Goal: Task Accomplishment & Management: Use online tool/utility

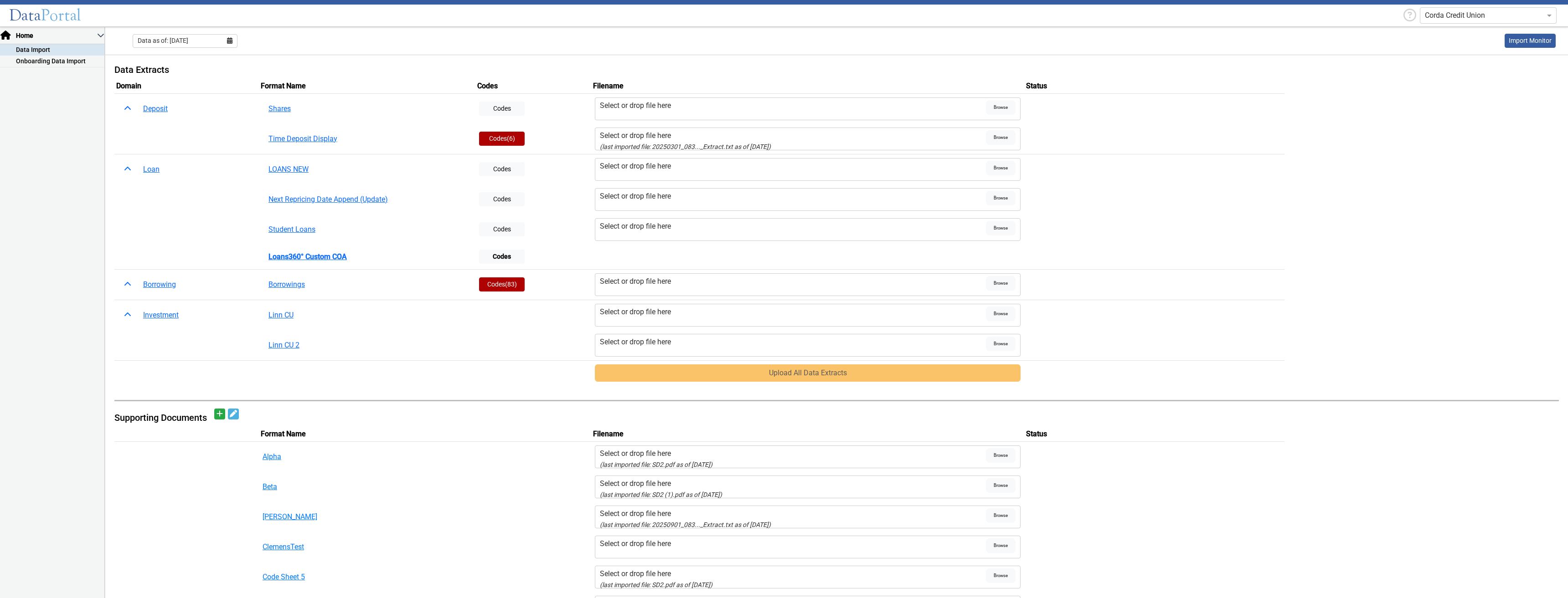
click at [659, 168] on div "Select or drop file here" at bounding box center [793, 166] width 387 height 11
click at [0, 0] on input "Select or drop file here" at bounding box center [0, 0] width 0 height 0
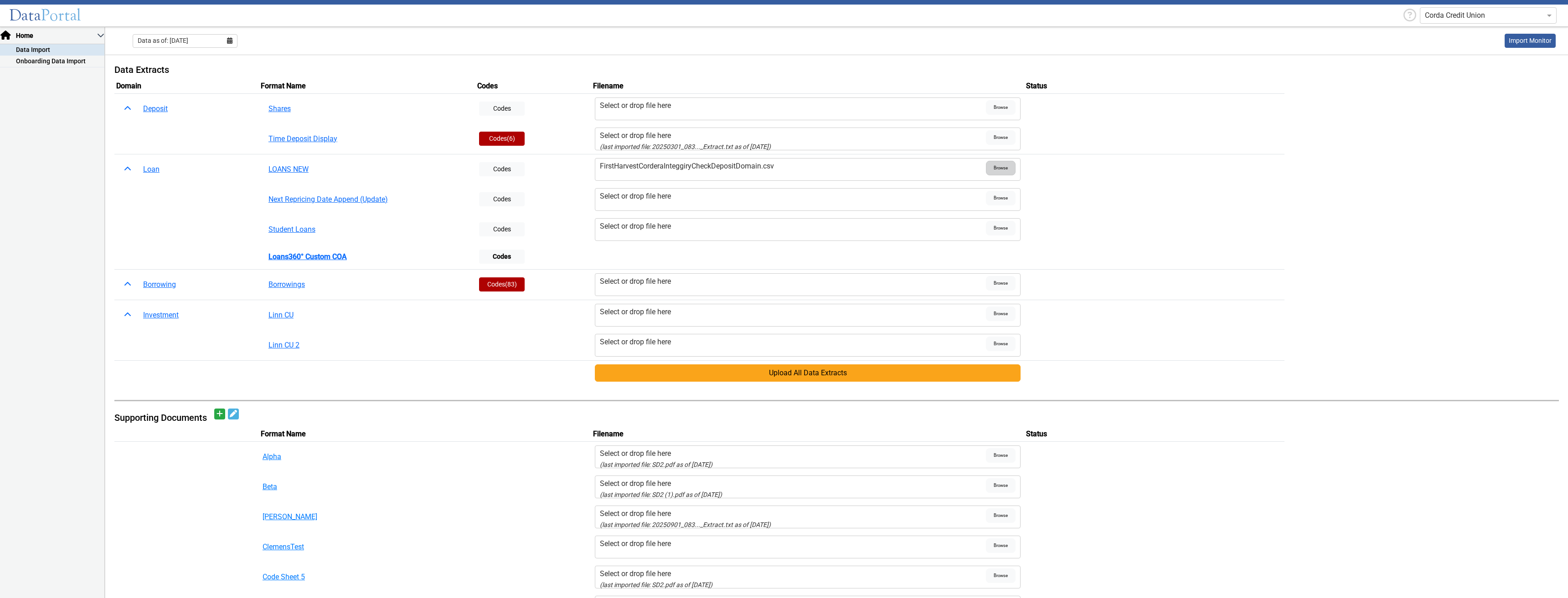
click at [989, 165] on span "Browse" at bounding box center [1001, 168] width 30 height 14
click at [0, 0] on input "FirstHarvestCorderaInteggiryCheckDepositDomain.csv" at bounding box center [0, 0] width 0 height 0
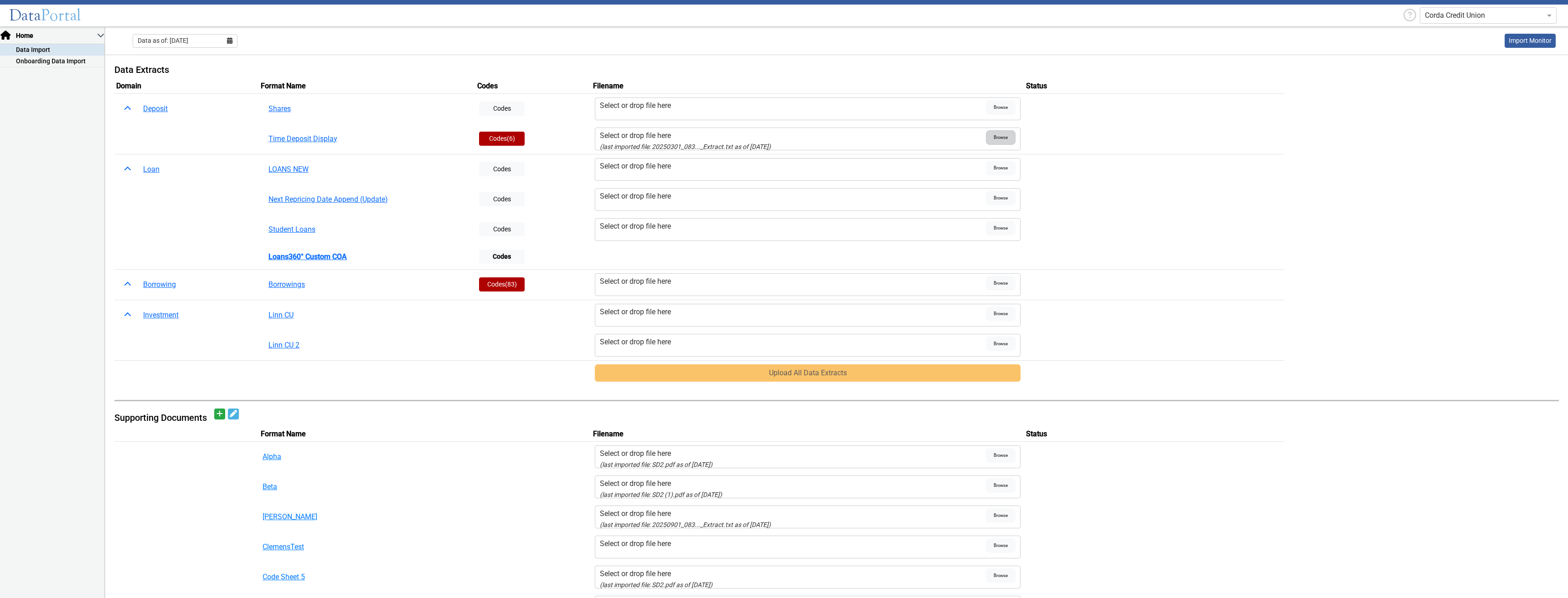
click at [995, 139] on span "Browse" at bounding box center [1001, 138] width 30 height 14
click at [0, 0] on input "Select or drop file here (last imported file: 20250301_083..._Extract.txt as of…" at bounding box center [0, 0] width 0 height 0
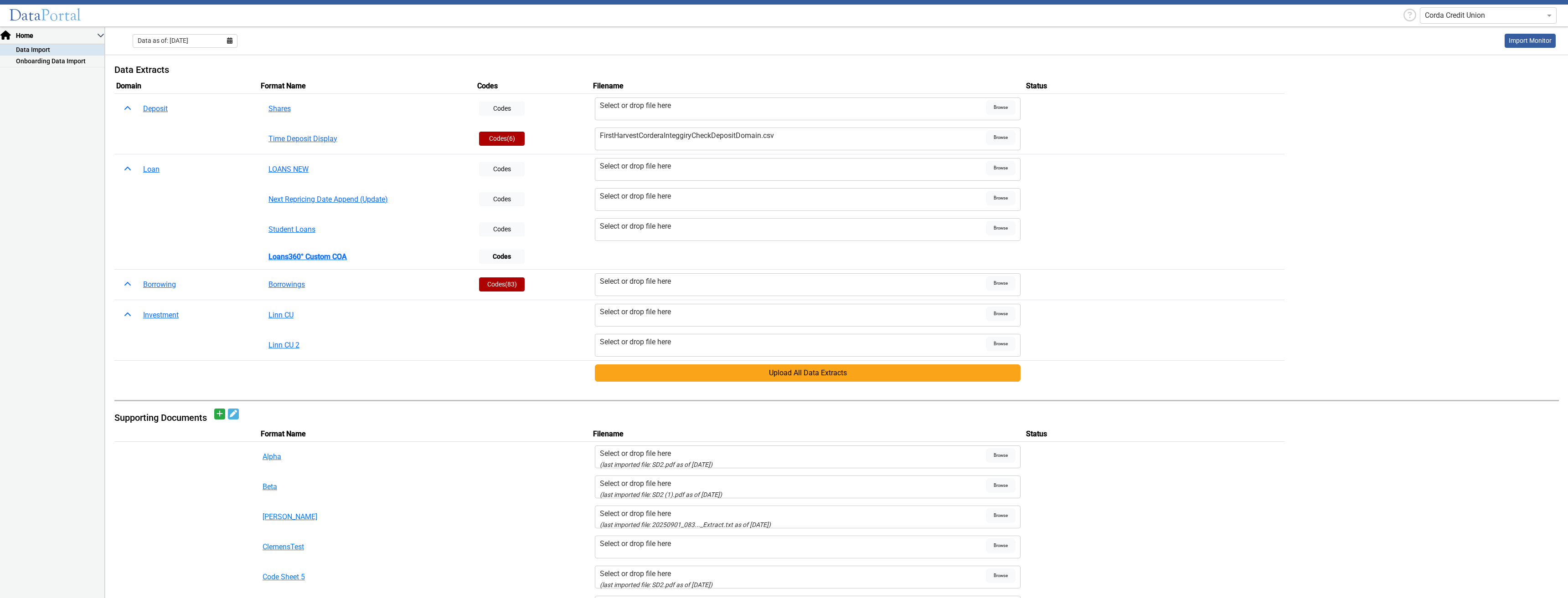
click at [230, 42] on icon at bounding box center [230, 41] width 5 height 6
drag, startPoint x: 185, startPoint y: 136, endPoint x: 300, endPoint y: 102, distance: 119.9
click at [186, 136] on button "Aug" at bounding box center [185, 134] width 29 height 14
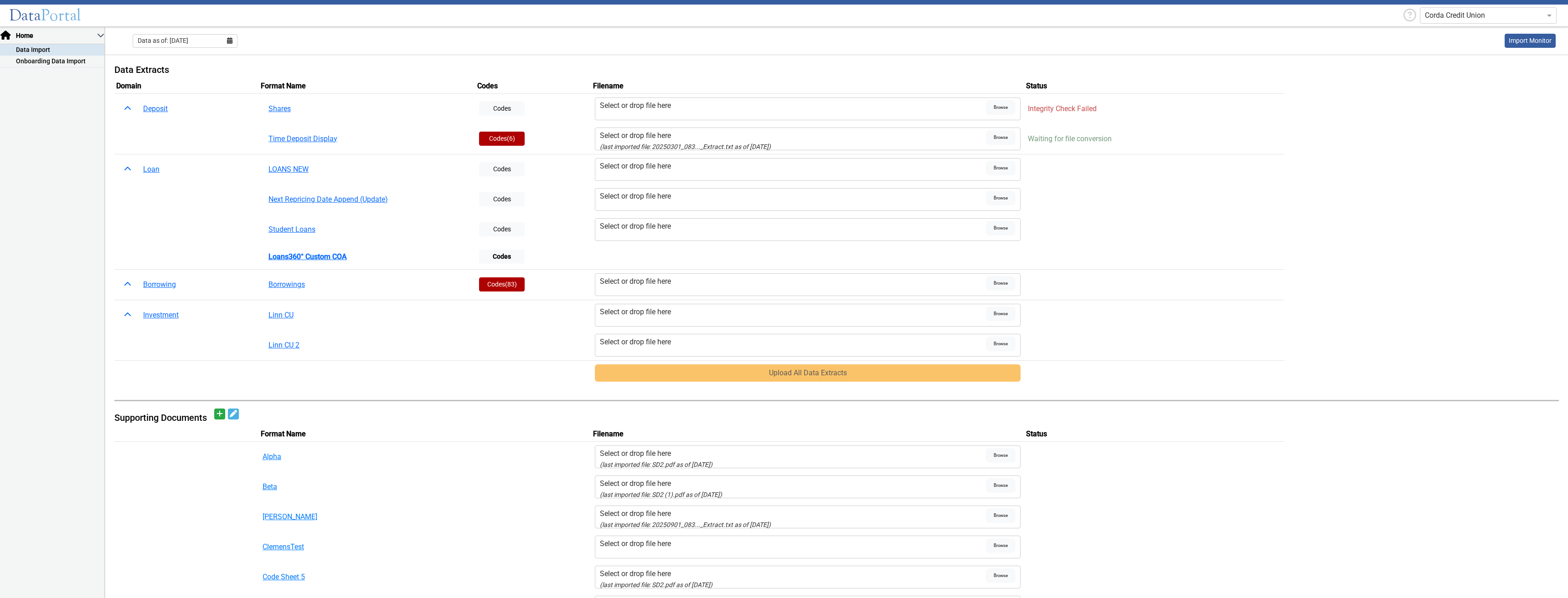
click at [814, 134] on div "Select or drop file here" at bounding box center [793, 136] width 387 height 11
click at [0, 0] on input "Select or drop file here (last imported file: 20250301_083..._Extract.txt as of…" at bounding box center [0, 0] width 0 height 0
click at [738, 376] on div "Upload All Data Extracts" at bounding box center [808, 373] width 426 height 18
click at [825, 142] on label "Select or drop file here (last imported file: 20250301_083..._Extract.txt as of…" at bounding box center [793, 139] width 387 height 18
click at [0, 0] on input "Select or drop file here (last imported file: 20250301_083..._Extract.txt as of…" at bounding box center [0, 0] width 0 height 0
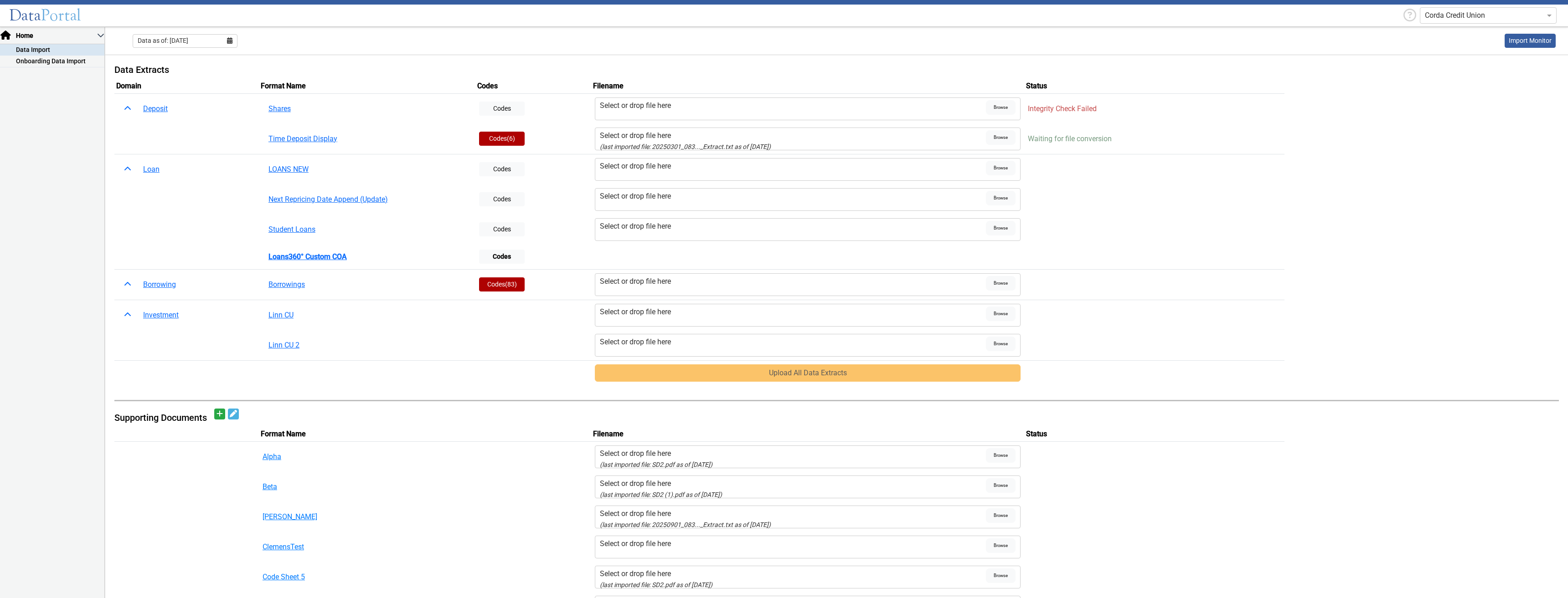
click at [777, 376] on div "Upload All Data Extracts" at bounding box center [808, 373] width 426 height 18
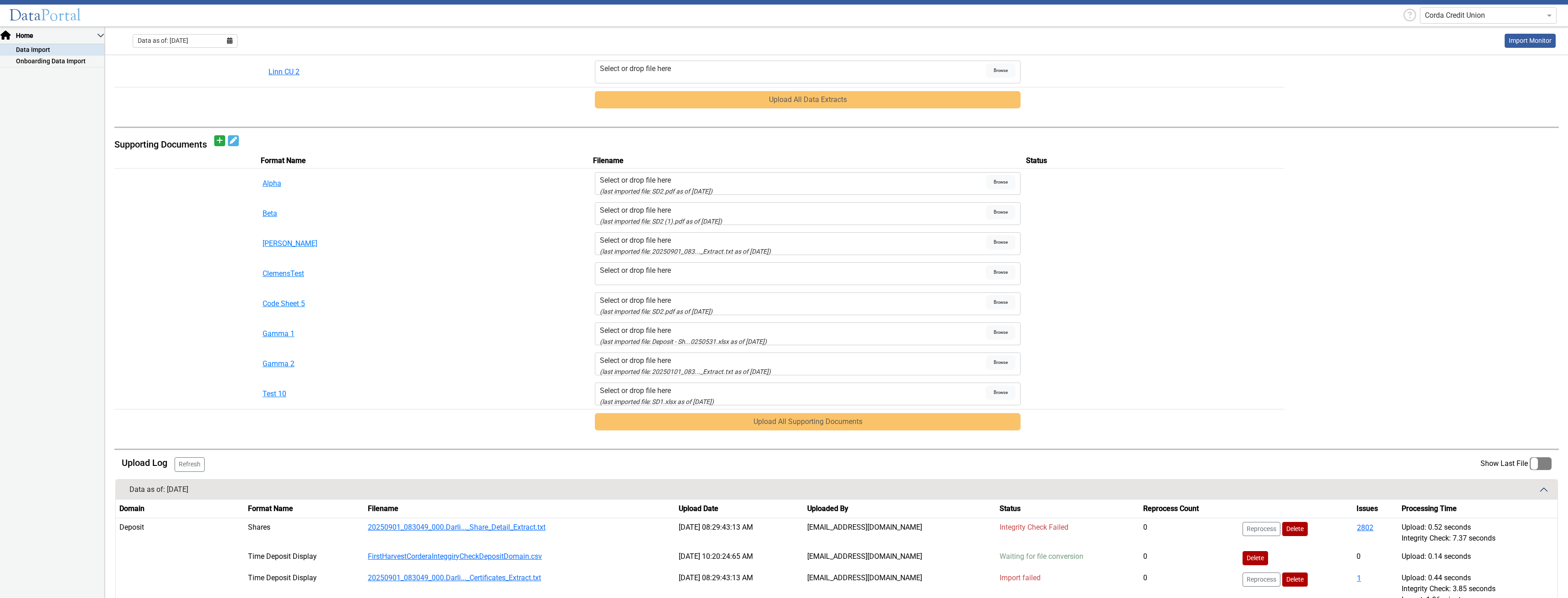
scroll to position [501, 0]
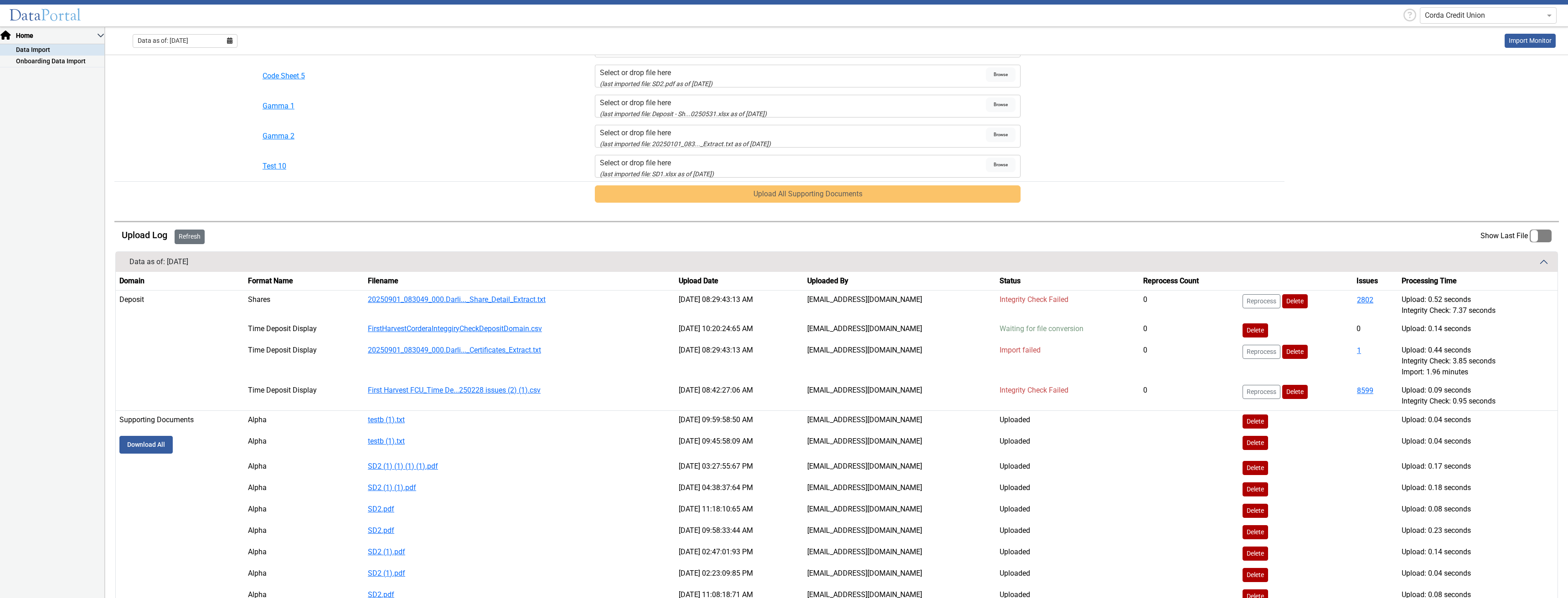
click at [182, 241] on button "Refresh" at bounding box center [189, 237] width 30 height 14
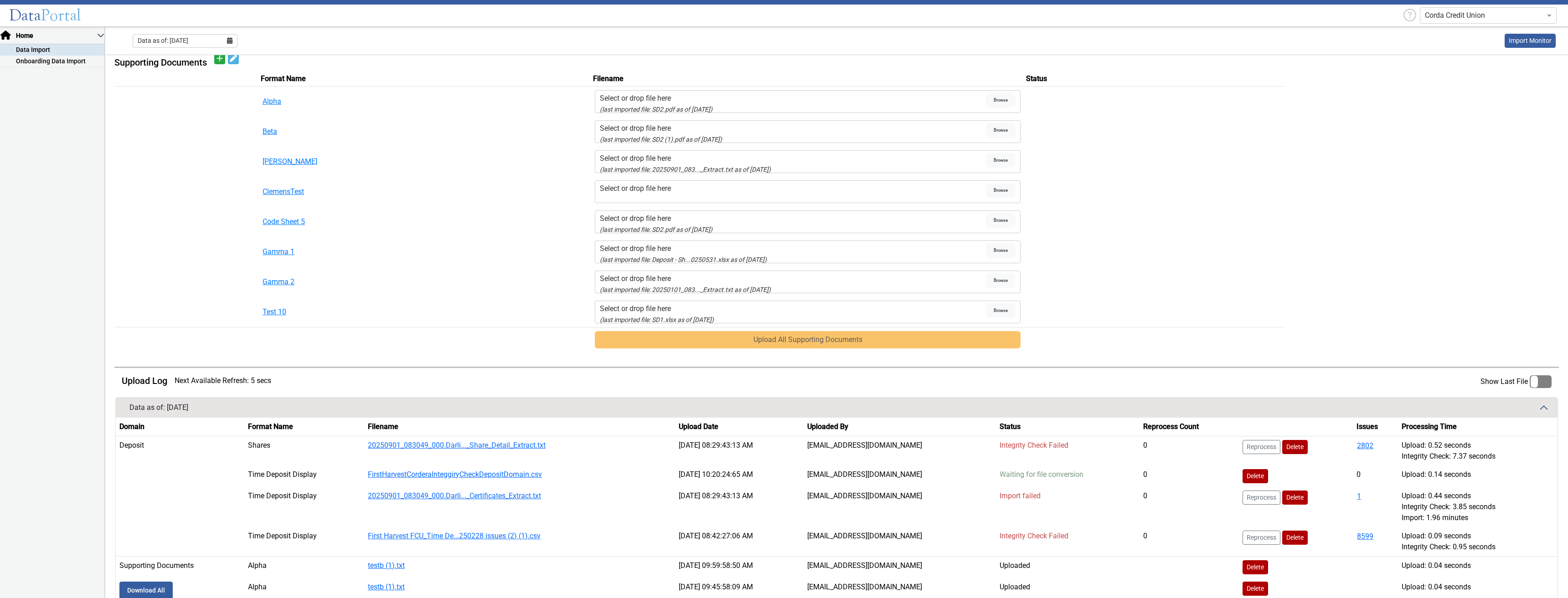
scroll to position [446, 0]
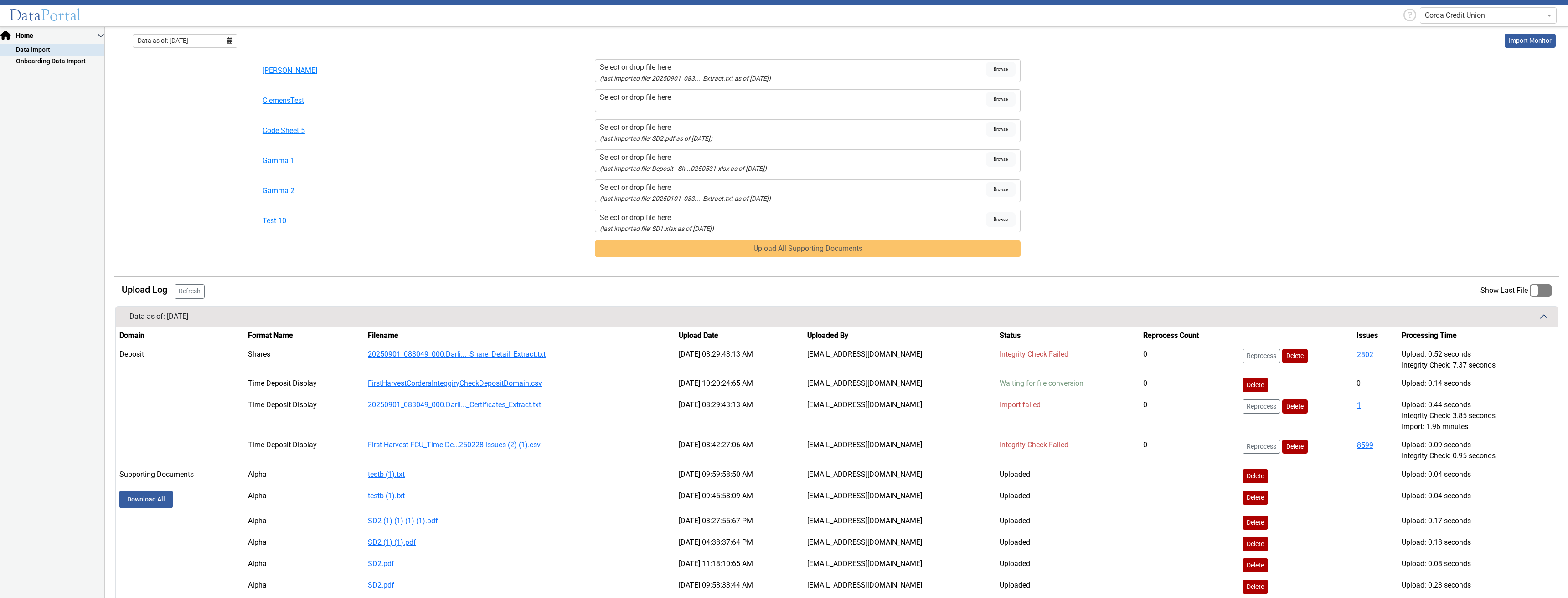
drag, startPoint x: 186, startPoint y: 293, endPoint x: 194, endPoint y: 293, distance: 8.0
click at [189, 293] on button "Refresh" at bounding box center [189, 291] width 30 height 14
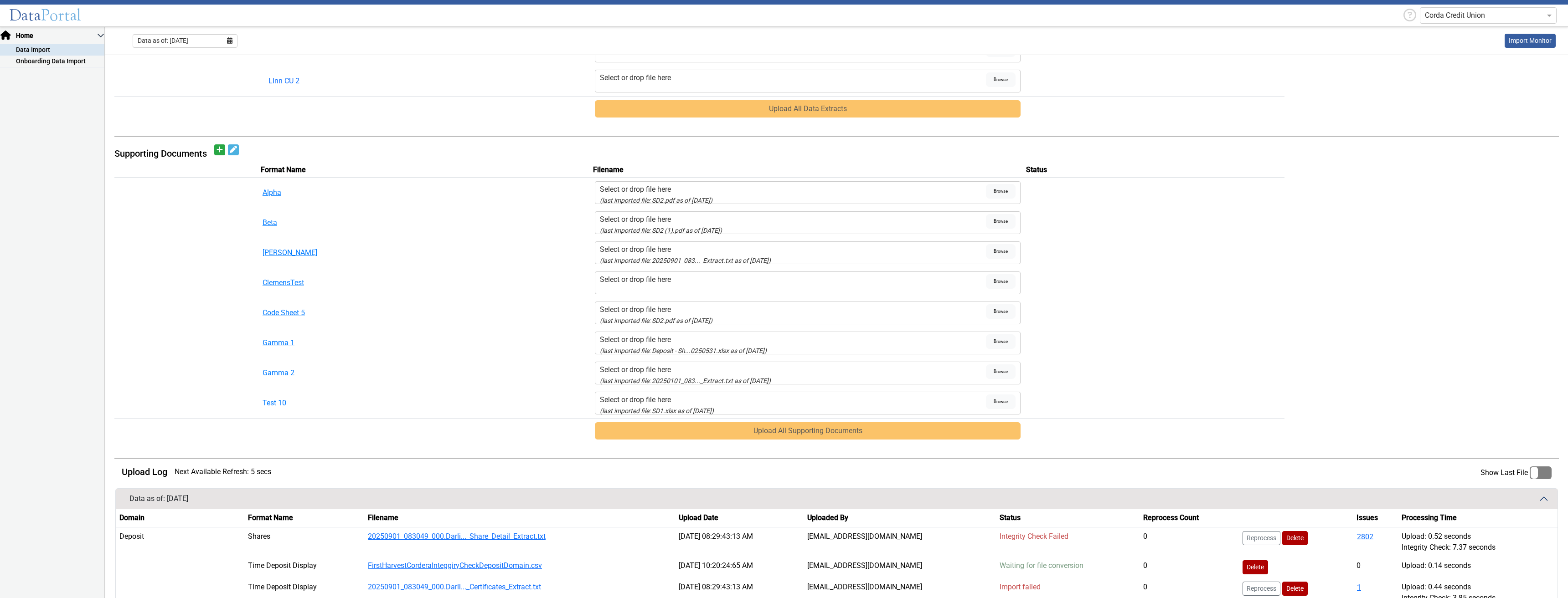
scroll to position [538, 0]
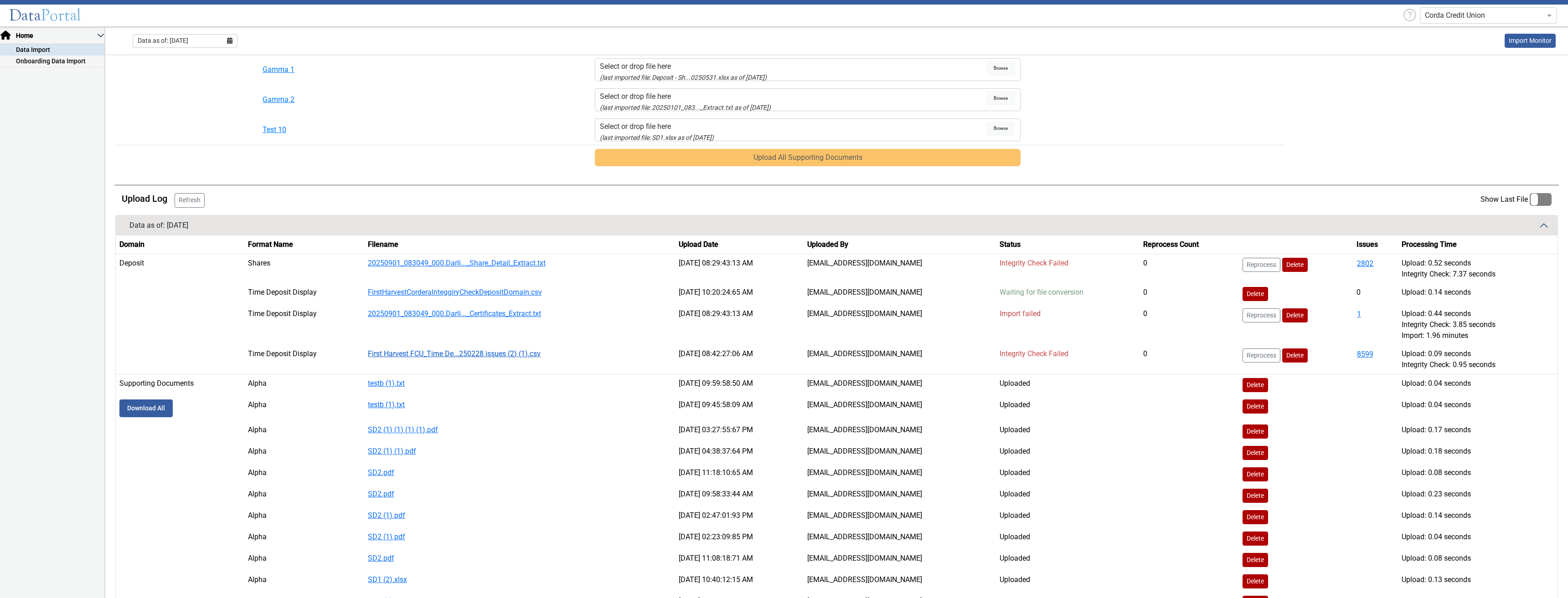
click at [407, 355] on link "First Harvest FCU_Time De...250228 issues (2) (1).csv" at bounding box center [454, 353] width 173 height 8
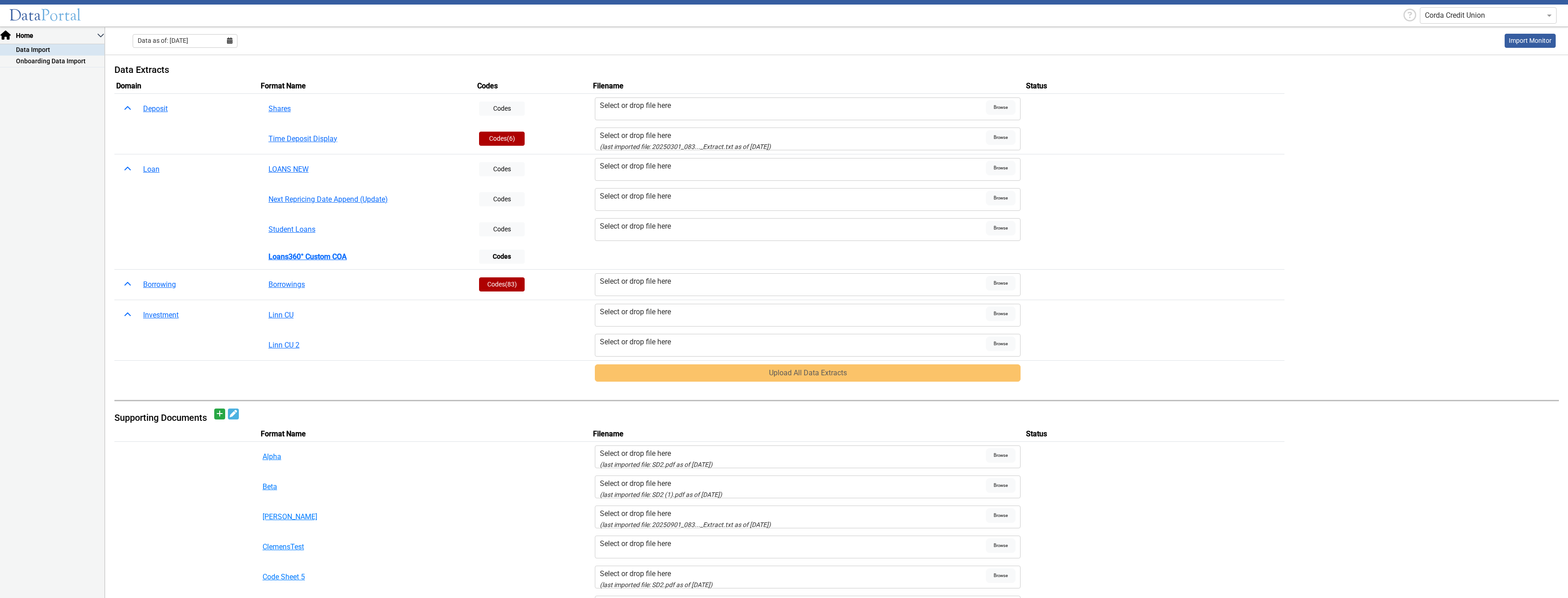
click at [916, 141] on label "Select or drop file here (last imported file: 20250301_083..._Extract.txt as of…" at bounding box center [793, 139] width 387 height 18
click at [0, 0] on input "Select or drop file here (last imported file: 20250301_083..._Extract.txt as of…" at bounding box center [0, 0] width 0 height 0
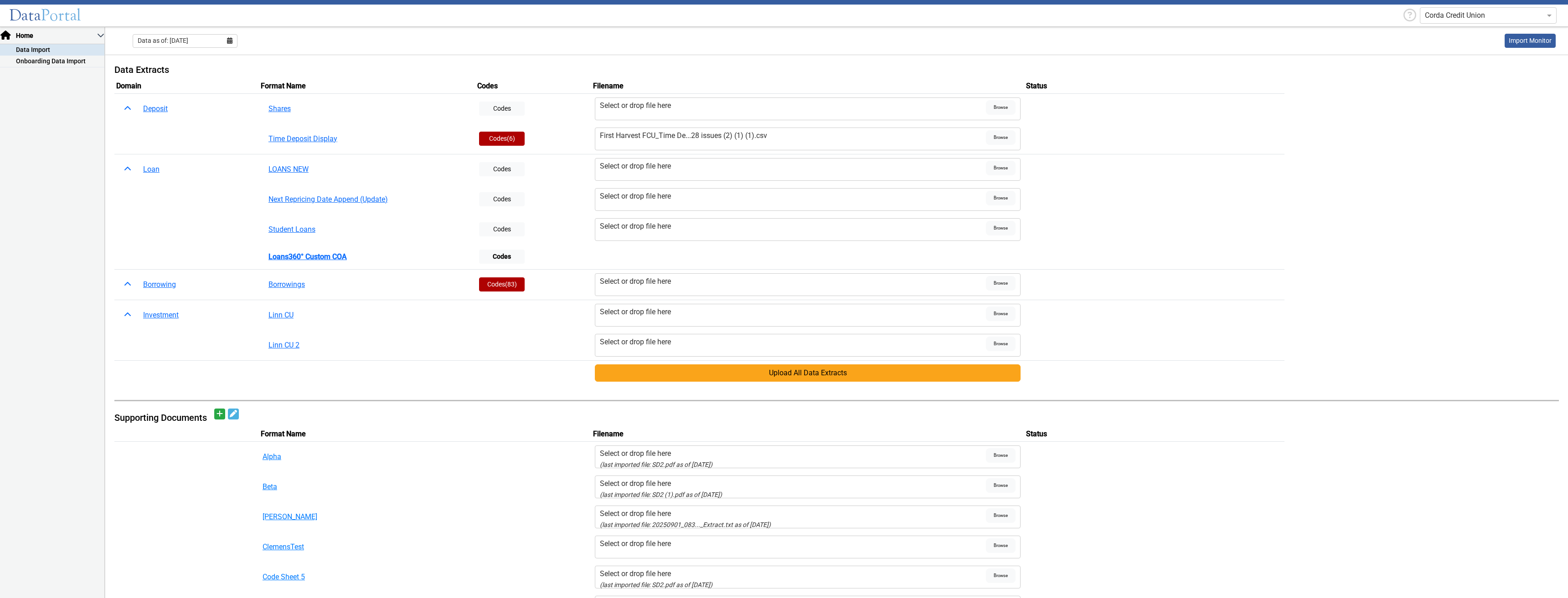
click at [712, 368] on button "Upload All Data Extracts" at bounding box center [808, 373] width 426 height 18
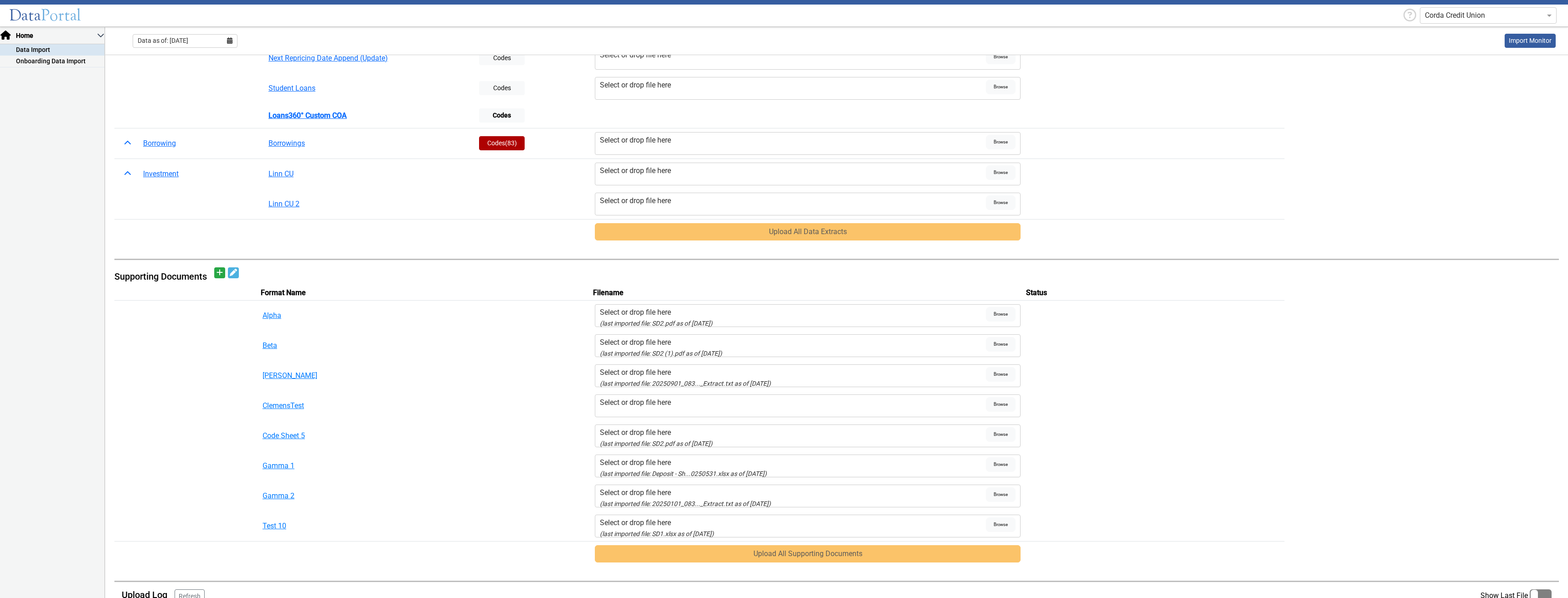
scroll to position [410, 0]
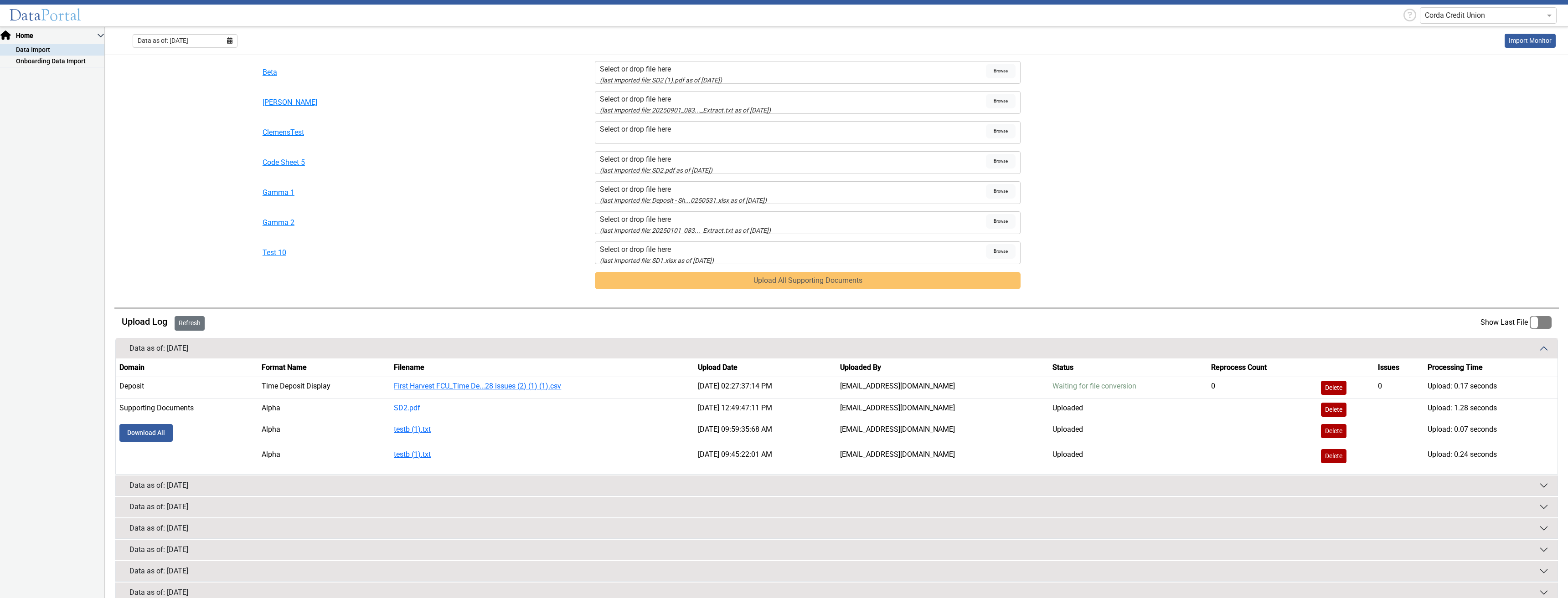
click at [178, 319] on button "Refresh" at bounding box center [189, 324] width 30 height 14
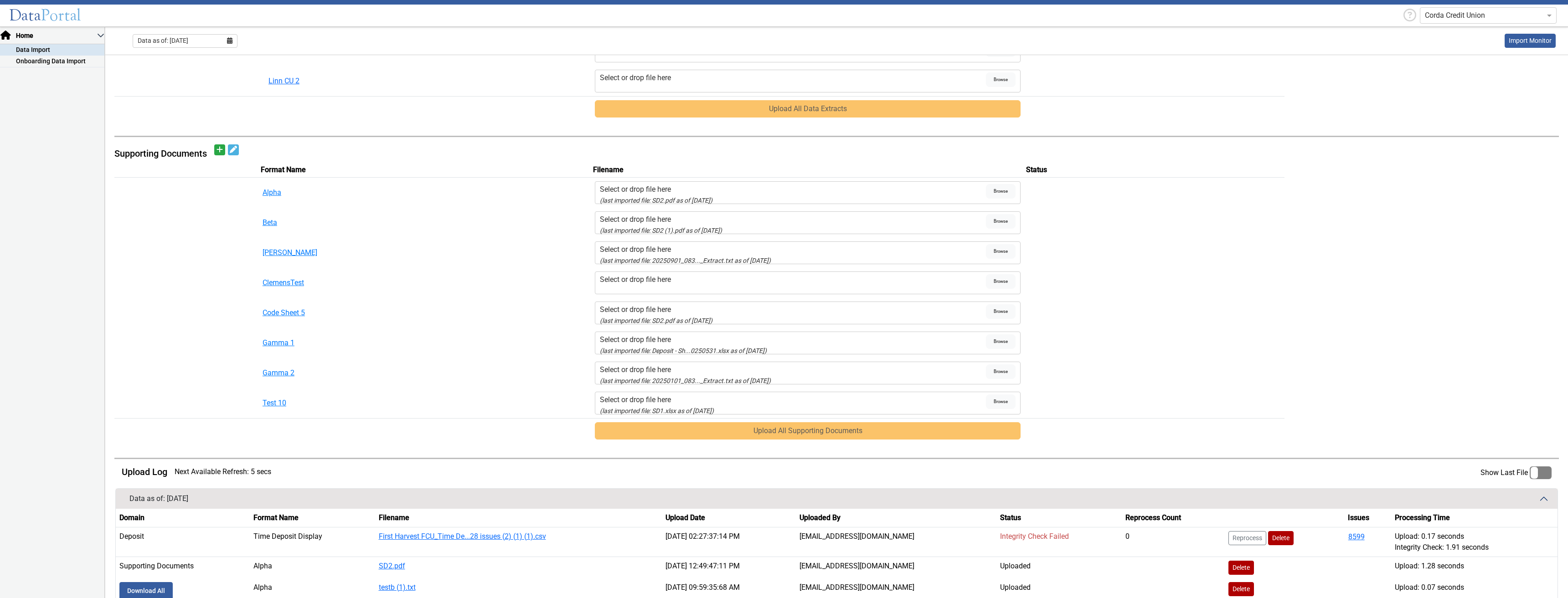
scroll to position [433, 0]
